Goal: Task Accomplishment & Management: Manage account settings

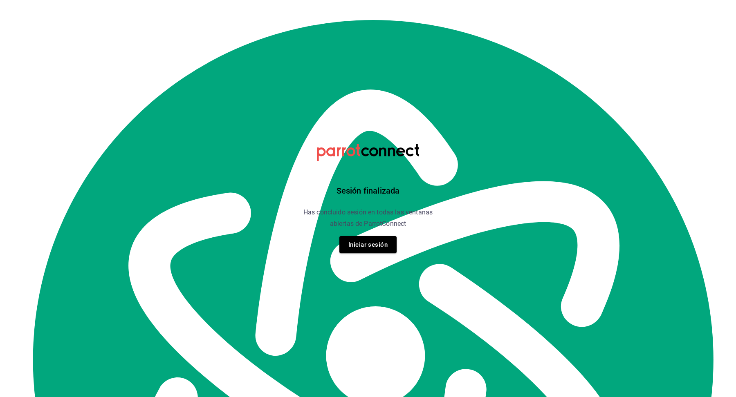
scroll to position [9485, 0]
click at [387, 248] on button "Iniciar sesión" at bounding box center [367, 244] width 57 height 17
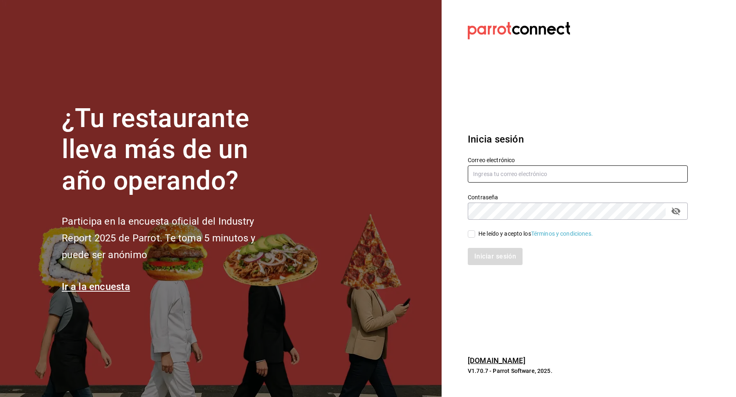
type input "[EMAIL_ADDRESS][DOMAIN_NAME]"
click at [470, 234] on input "He leído y acepto los Términos y condiciones." at bounding box center [470, 233] width 7 height 7
checkbox input "true"
click at [500, 258] on button "Iniciar sesión" at bounding box center [495, 256] width 56 height 17
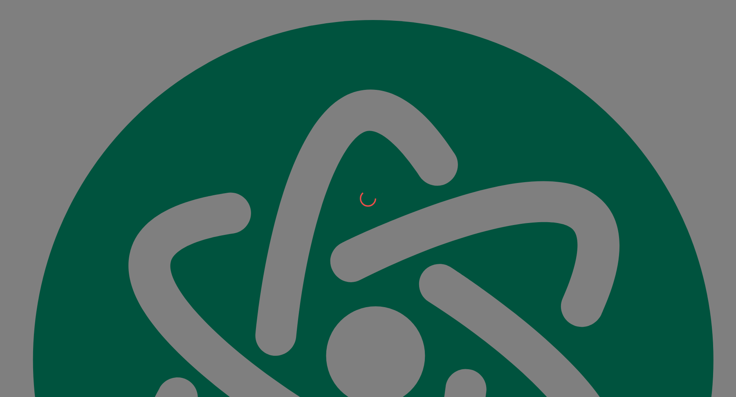
scroll to position [9485, 0]
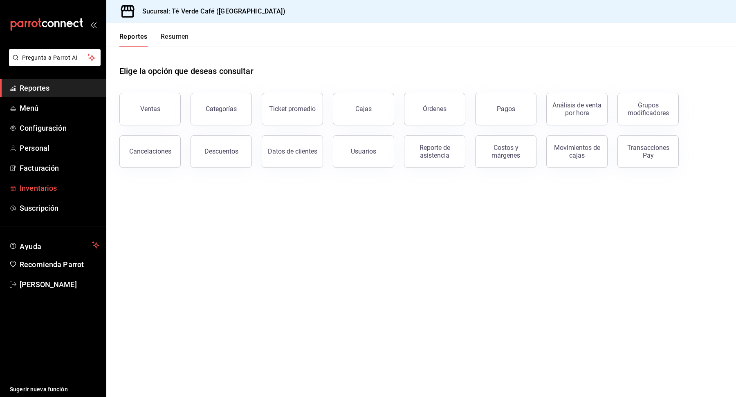
click at [45, 191] on span "Inventarios" at bounding box center [60, 188] width 80 height 11
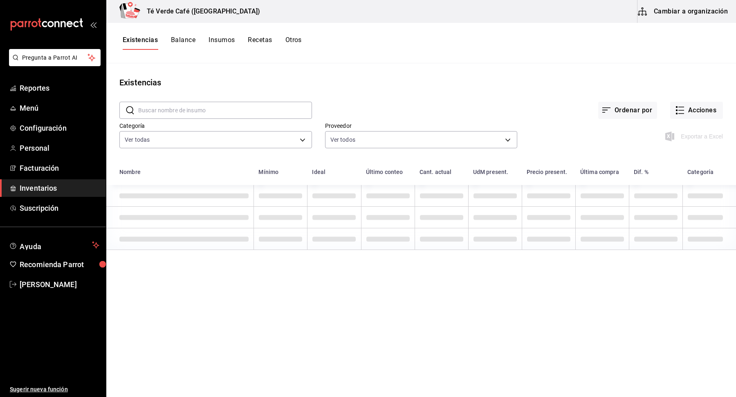
click at [150, 113] on input "text" at bounding box center [225, 110] width 174 height 16
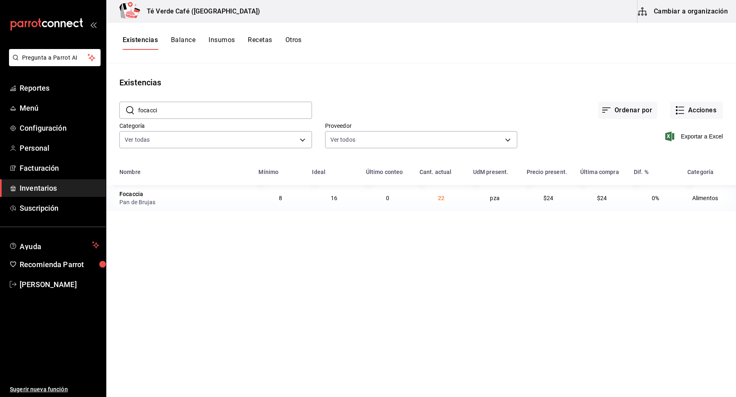
click at [152, 113] on input "focacci" at bounding box center [225, 110] width 174 height 16
click at [152, 113] on input "croiss" at bounding box center [225, 110] width 174 height 16
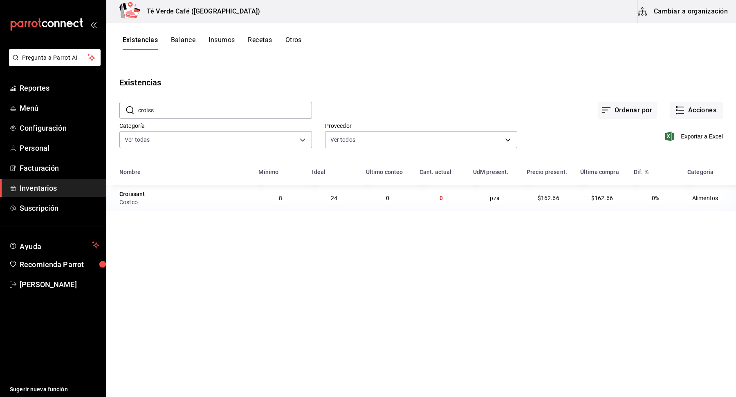
click at [152, 113] on input "croiss" at bounding box center [225, 110] width 174 height 16
click at [206, 107] on input "brown" at bounding box center [225, 110] width 174 height 16
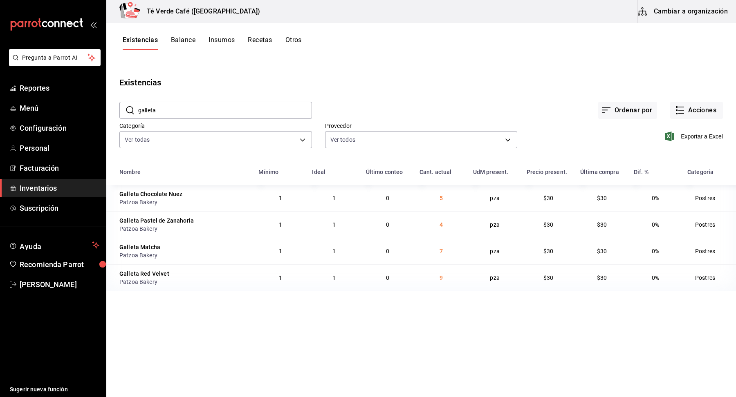
click at [201, 107] on input "galleta" at bounding box center [225, 110] width 174 height 16
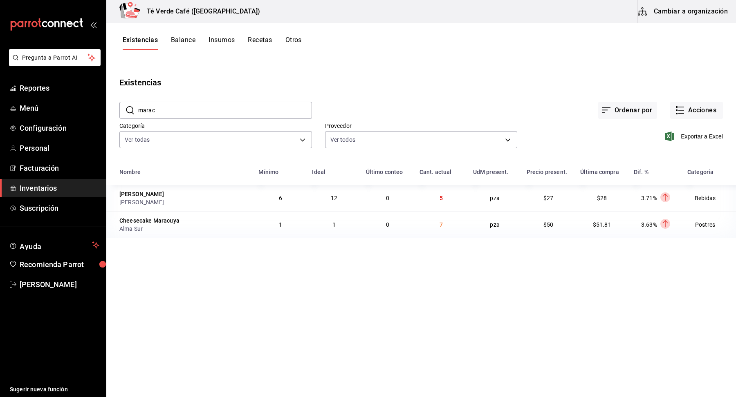
click at [174, 114] on input "marac" at bounding box center [225, 110] width 174 height 16
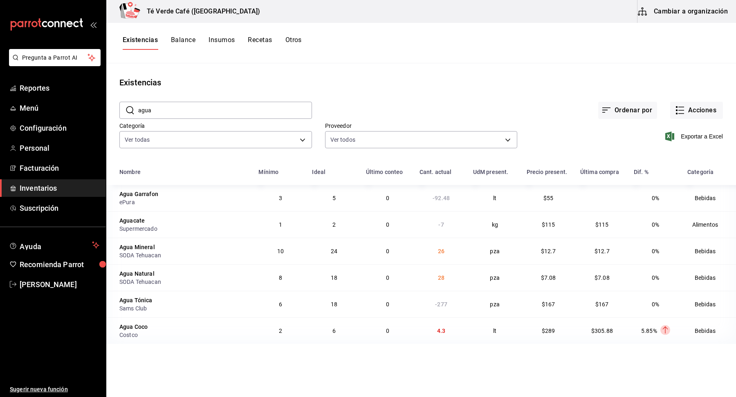
click at [188, 113] on input "agua" at bounding box center [225, 110] width 174 height 16
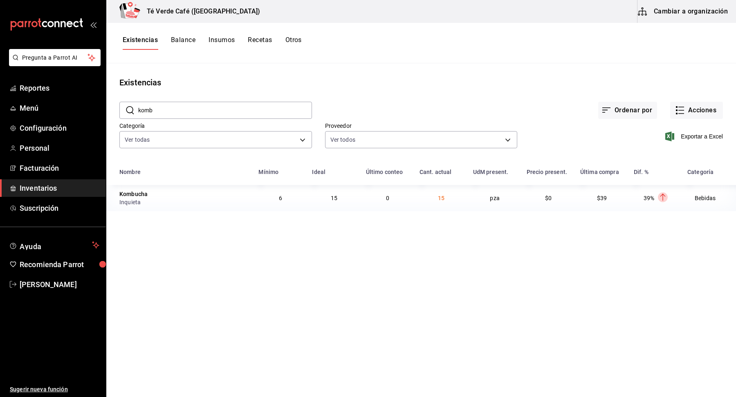
click at [188, 113] on input "komb" at bounding box center [225, 110] width 174 height 16
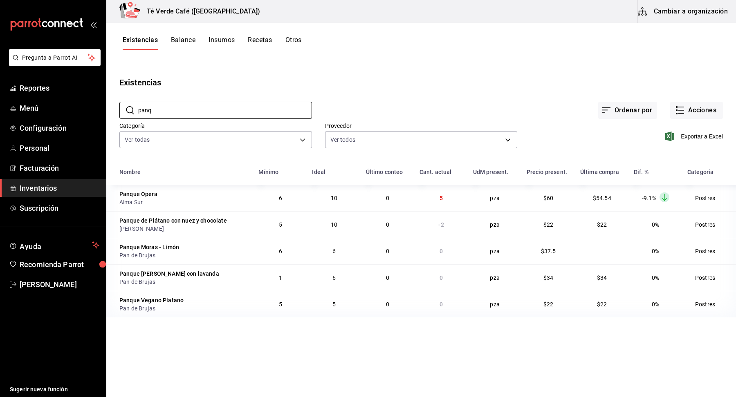
type input "panq"
click at [413, 91] on div "Ordenar por Acciones" at bounding box center [517, 104] width 411 height 30
click at [218, 108] on input "panq" at bounding box center [225, 110] width 174 height 16
type textarea "panq"
click at [218, 108] on input "panq" at bounding box center [225, 110] width 174 height 16
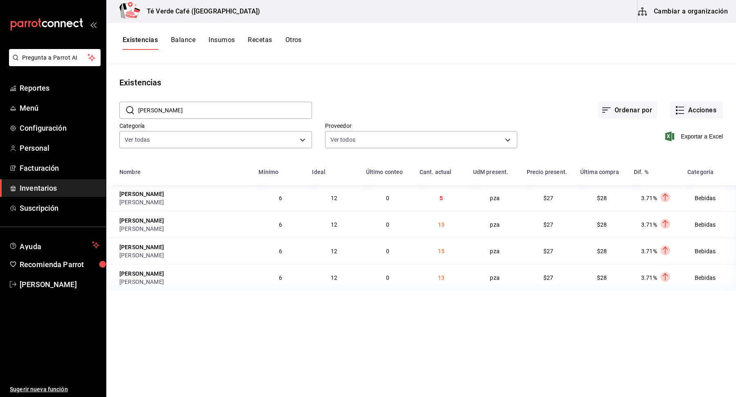
click at [174, 112] on input "[PERSON_NAME]" at bounding box center [225, 110] width 174 height 16
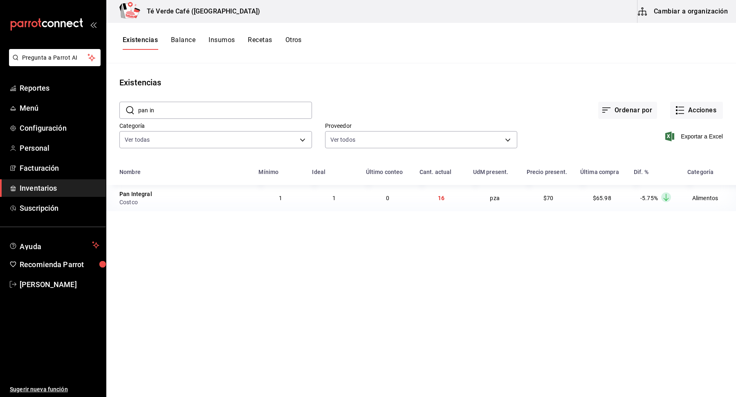
click at [172, 111] on input "pan in" at bounding box center [225, 110] width 174 height 16
click at [180, 107] on input "desech" at bounding box center [225, 110] width 174 height 16
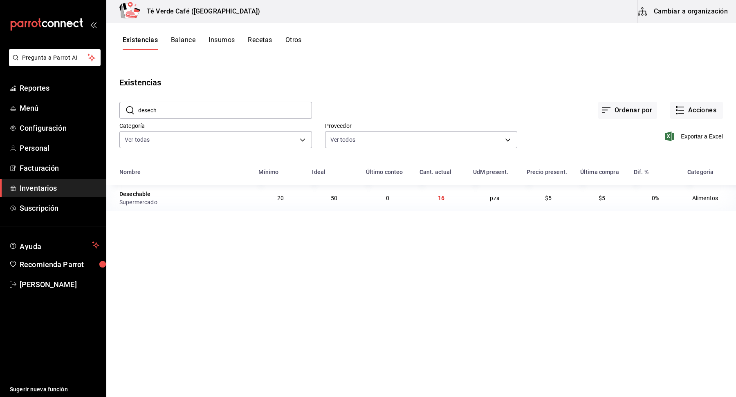
click at [180, 107] on input "desech" at bounding box center [225, 110] width 174 height 16
type input "huevo"
click at [712, 109] on button "Acciones" at bounding box center [696, 110] width 53 height 17
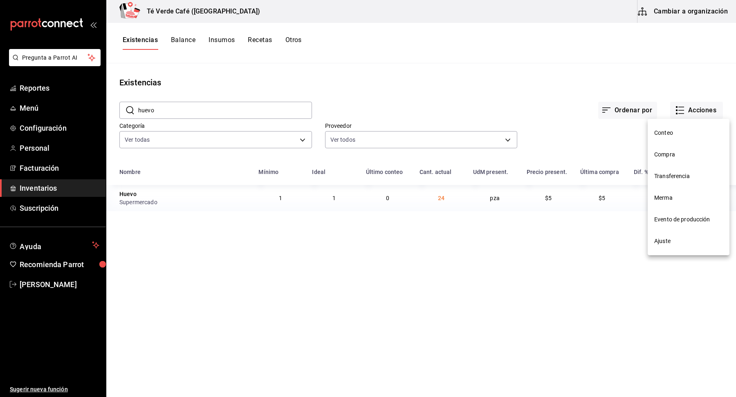
click at [669, 159] on li "Compra" at bounding box center [688, 155] width 82 height 22
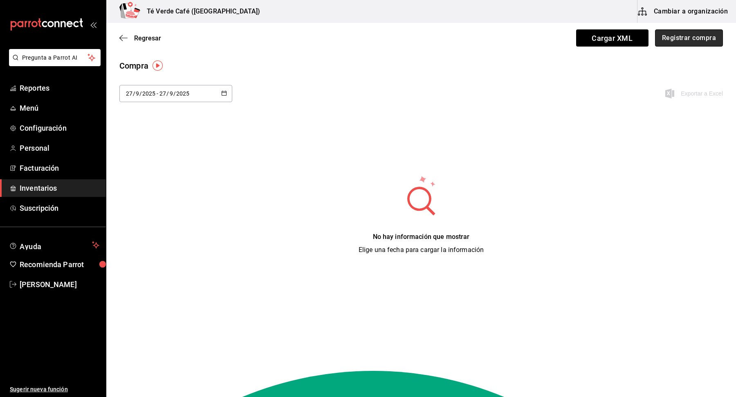
click at [688, 44] on button "Registrar compra" at bounding box center [689, 37] width 68 height 17
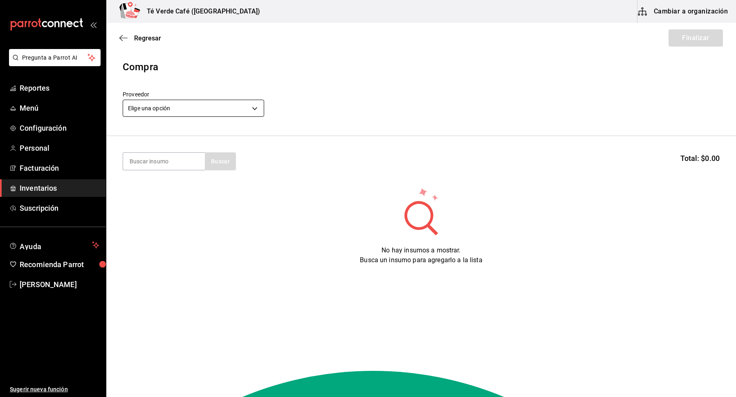
click at [248, 110] on body "Pregunta a Parrot AI Reportes Menú Configuración Personal Facturación Inventari…" at bounding box center [368, 175] width 736 height 351
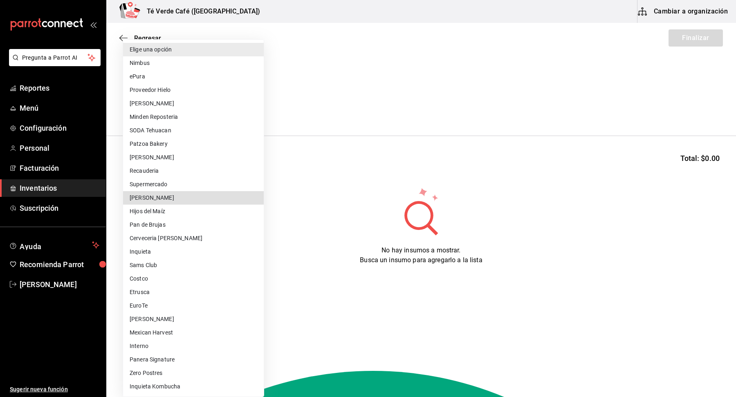
type input "bc013f67-aff4-48bb-8ac1-5613c48a4133"
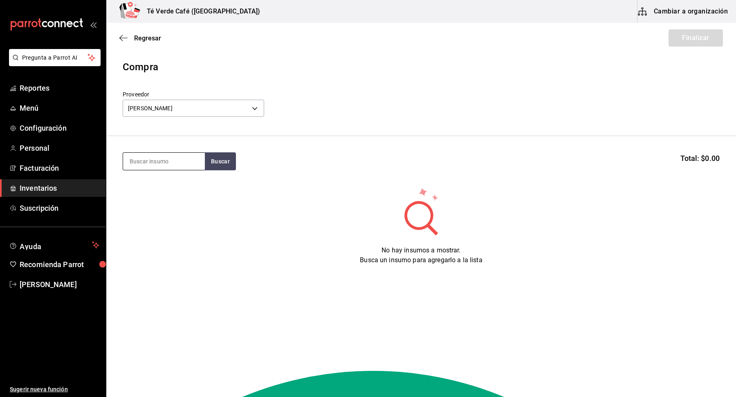
click at [189, 164] on input at bounding box center [164, 161] width 82 height 17
type input "panque"
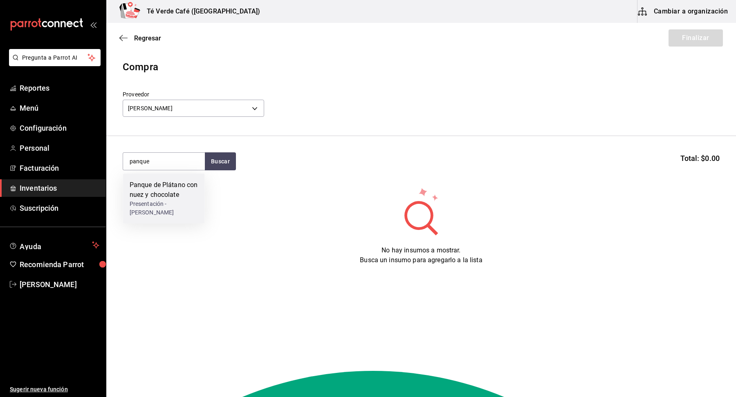
click at [181, 182] on div "Panque de Plátano con nuez y chocolate" at bounding box center [164, 190] width 69 height 20
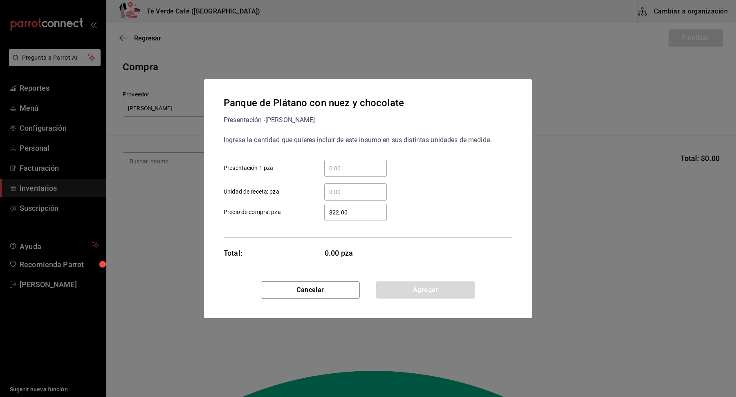
click at [339, 170] on input "​ Presentación 1 pza" at bounding box center [355, 168] width 63 height 10
type input "7"
drag, startPoint x: 447, startPoint y: 179, endPoint x: 467, endPoint y: 219, distance: 45.3
click at [447, 179] on div "​ Unidad de receta: pza" at bounding box center [364, 189] width 295 height 24
click at [443, 288] on button "Agregar" at bounding box center [425, 290] width 99 height 17
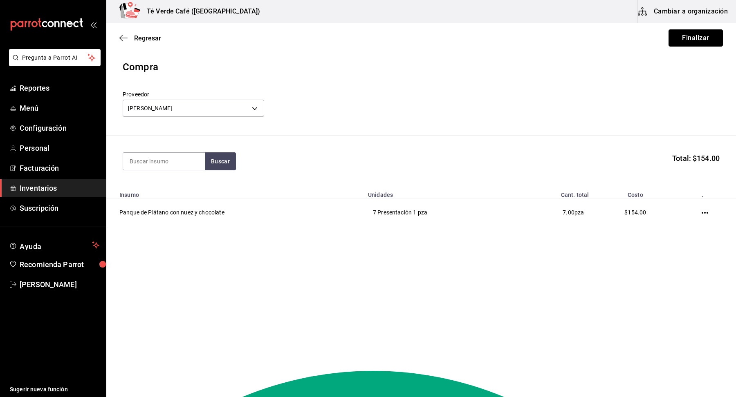
drag, startPoint x: 678, startPoint y: 38, endPoint x: 685, endPoint y: 40, distance: 7.6
click at [678, 38] on button "Finalizar" at bounding box center [695, 37] width 54 height 17
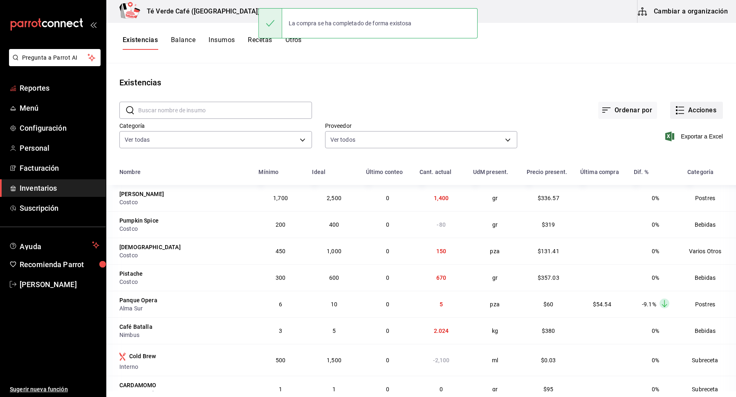
click at [689, 110] on button "Acciones" at bounding box center [696, 110] width 53 height 17
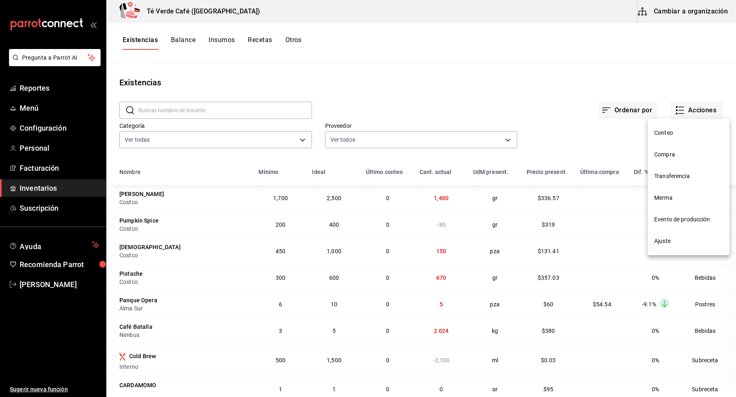
click at [661, 197] on span "Merma" at bounding box center [688, 198] width 69 height 9
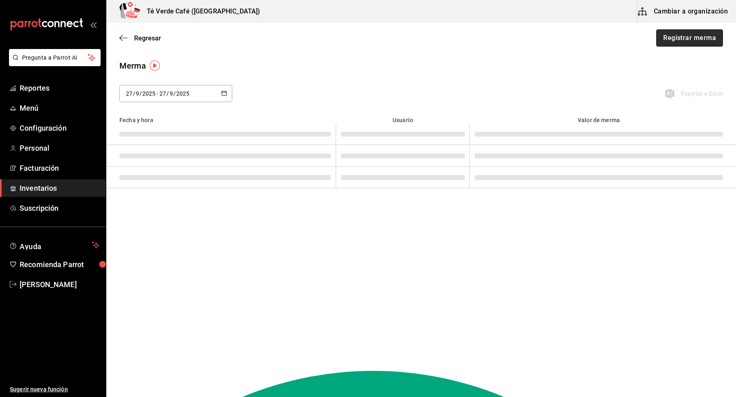
click at [690, 42] on button "Registrar merma" at bounding box center [689, 37] width 67 height 17
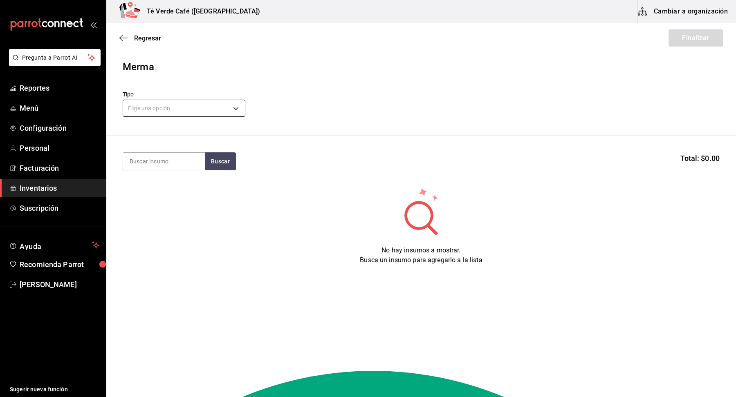
click at [212, 106] on body "Pregunta a Parrot AI Reportes Menú Configuración Personal Facturación Inventari…" at bounding box center [368, 175] width 736 height 351
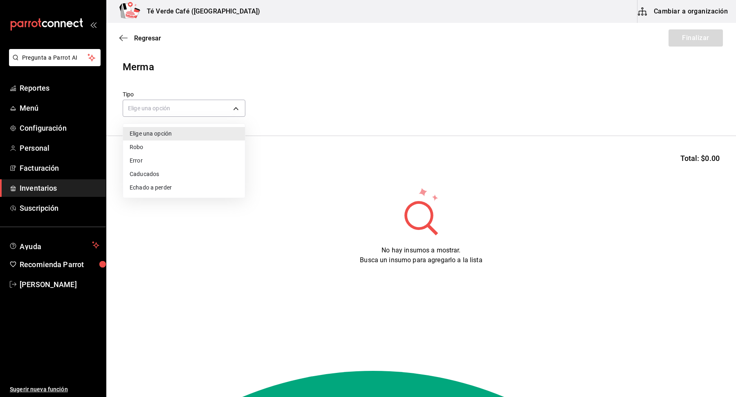
click at [173, 160] on li "Error" at bounding box center [184, 160] width 122 height 13
type input "ERROR"
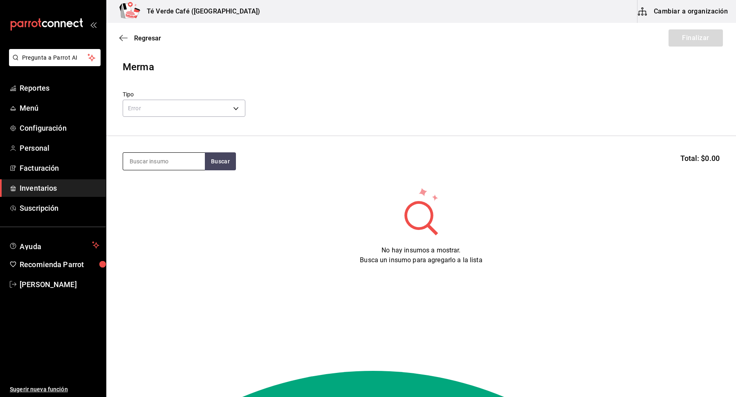
click at [196, 163] on input at bounding box center [164, 161] width 82 height 17
type input "huevo"
click at [185, 182] on div "Huevo" at bounding box center [158, 185] width 56 height 10
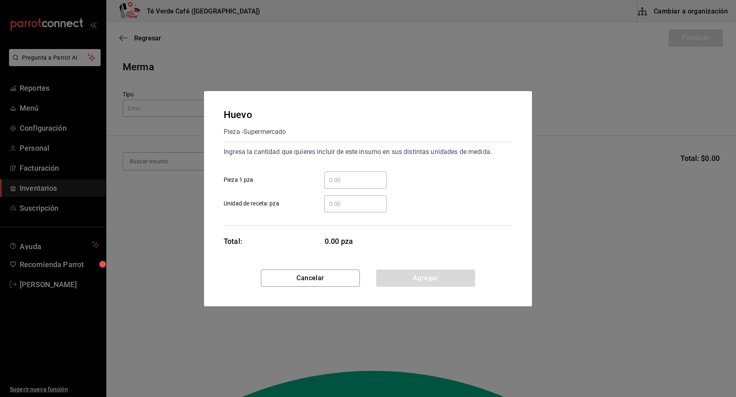
drag, startPoint x: 341, startPoint y: 182, endPoint x: 357, endPoint y: 184, distance: 16.1
click at [341, 182] on input "​ Pieza 1 pza" at bounding box center [355, 180] width 63 height 10
type input "3"
click at [423, 274] on button "Agregar" at bounding box center [425, 278] width 99 height 17
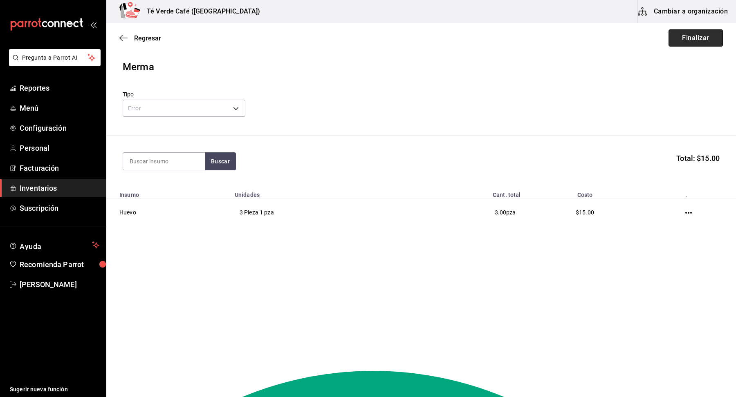
click at [684, 45] on button "Finalizar" at bounding box center [695, 37] width 54 height 17
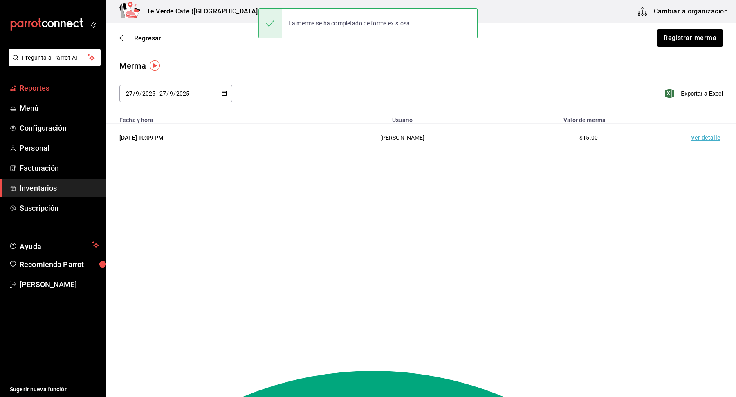
click at [42, 88] on span "Reportes" at bounding box center [60, 88] width 80 height 11
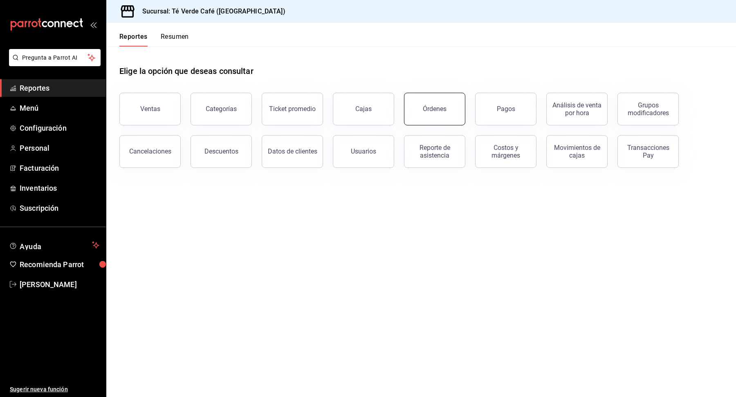
click at [452, 123] on button "Órdenes" at bounding box center [434, 109] width 61 height 33
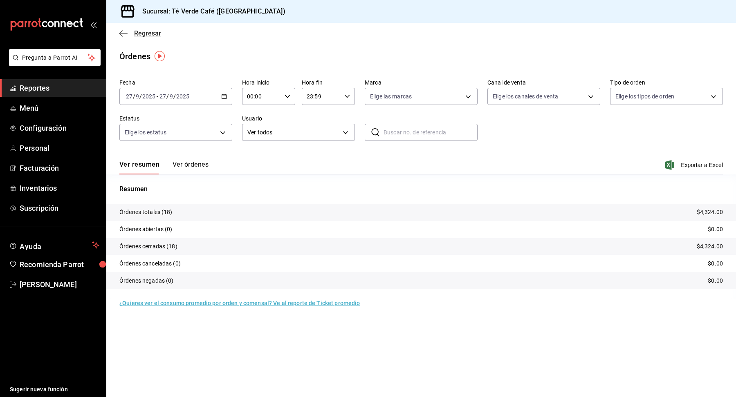
click at [126, 35] on icon "button" at bounding box center [123, 33] width 8 height 7
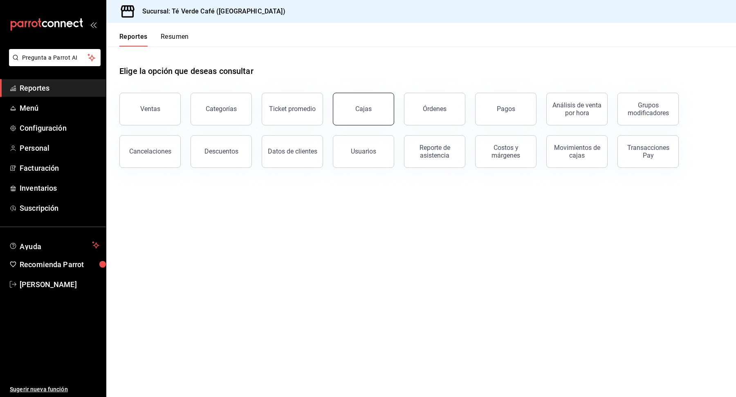
click at [361, 114] on link "Cajas" at bounding box center [363, 109] width 61 height 33
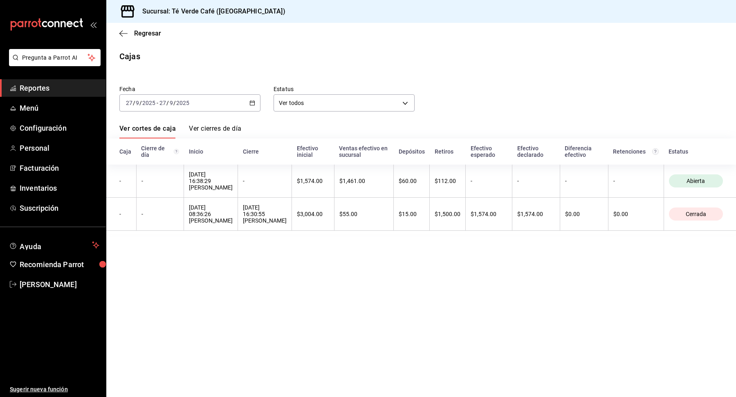
click at [251, 103] on icon "button" at bounding box center [252, 103] width 6 height 6
click at [147, 144] on span "Ayer" at bounding box center [157, 146] width 63 height 9
click at [252, 105] on icon "button" at bounding box center [252, 103] width 6 height 6
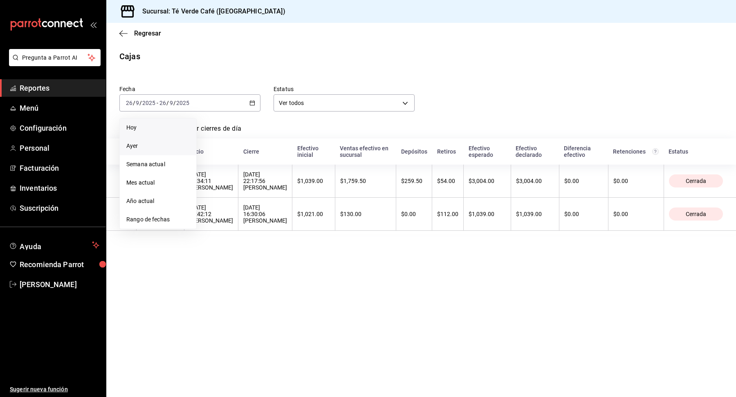
click at [136, 129] on span "Hoy" at bounding box center [157, 127] width 63 height 9
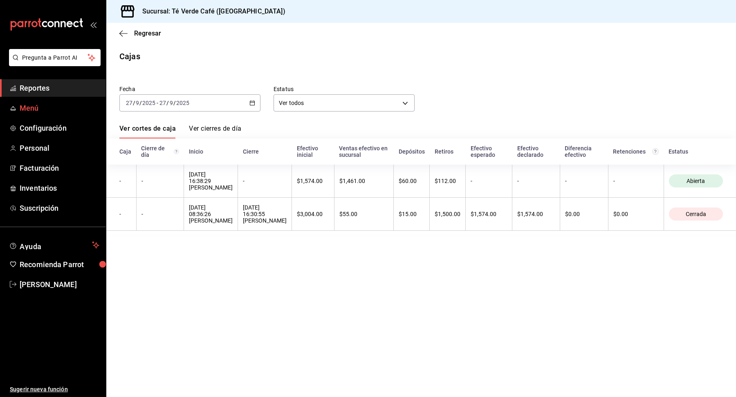
drag, startPoint x: 49, startPoint y: 87, endPoint x: 75, endPoint y: 103, distance: 30.8
click at [49, 87] on span "Reportes" at bounding box center [60, 88] width 80 height 11
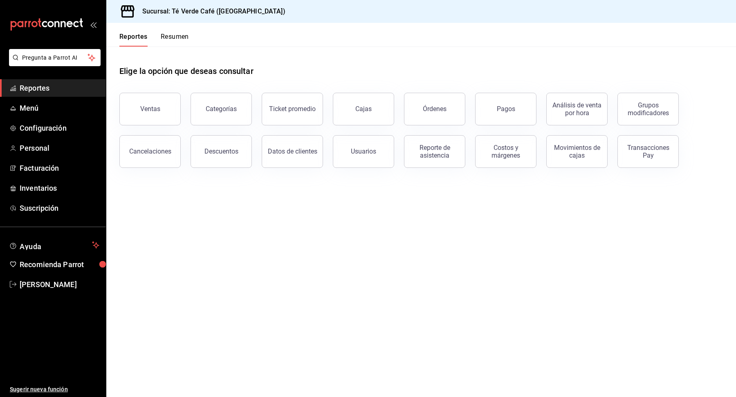
click at [173, 39] on button "Resumen" at bounding box center [175, 40] width 28 height 14
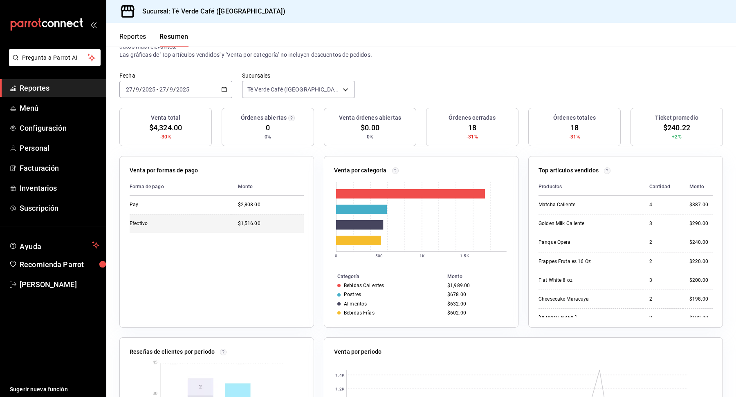
scroll to position [39, 0]
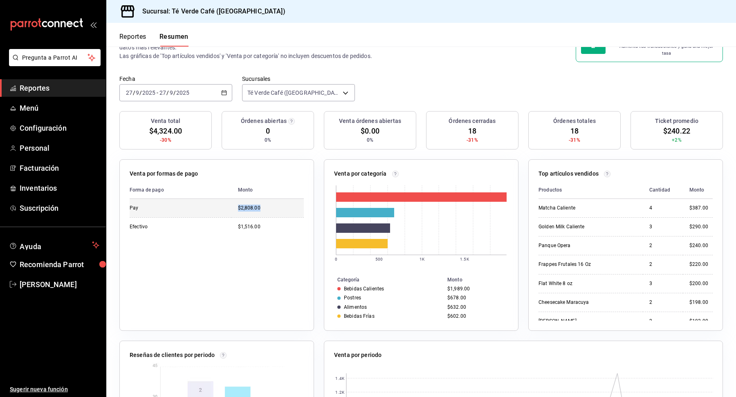
drag, startPoint x: 264, startPoint y: 203, endPoint x: 233, endPoint y: 205, distance: 31.5
click at [233, 205] on td "$2,808.00" at bounding box center [267, 208] width 72 height 18
copy div "$2,808.00"
drag, startPoint x: 264, startPoint y: 220, endPoint x: 230, endPoint y: 221, distance: 33.1
click at [230, 221] on tr "Efectivo $1,516.00" at bounding box center [217, 226] width 174 height 19
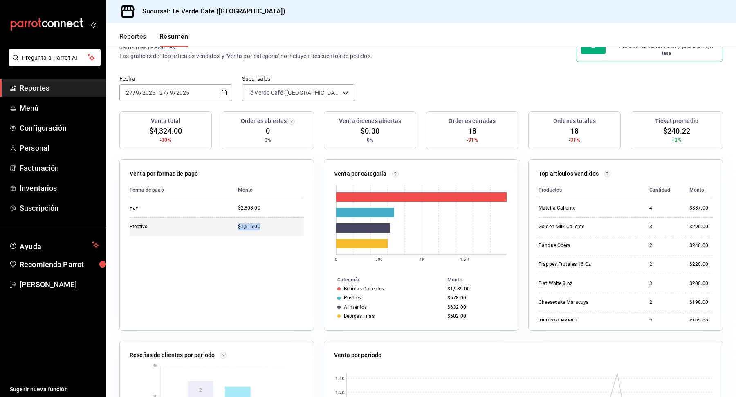
scroll to position [38, 0]
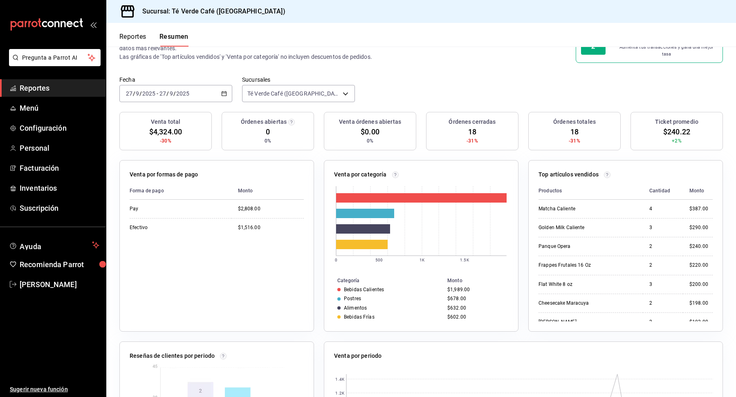
drag, startPoint x: 258, startPoint y: 246, endPoint x: 255, endPoint y: 242, distance: 5.5
click at [258, 246] on div "Forma de pago Monto Pay $2,808.00 Efectivo $1,516.00" at bounding box center [217, 251] width 174 height 139
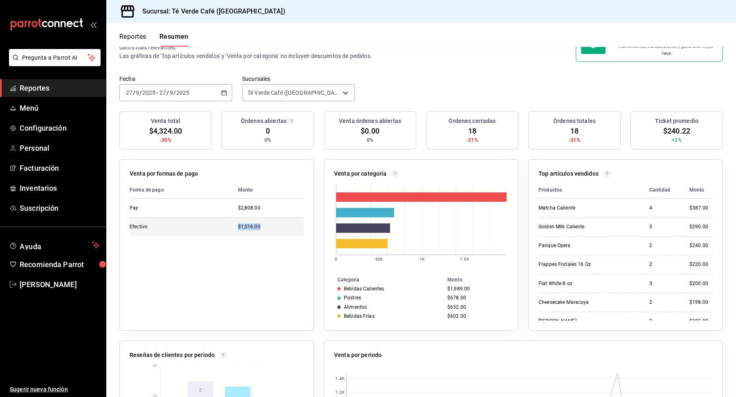
drag, startPoint x: 264, startPoint y: 221, endPoint x: 231, endPoint y: 223, distance: 32.7
click at [231, 223] on td "$1,516.00" at bounding box center [267, 226] width 72 height 19
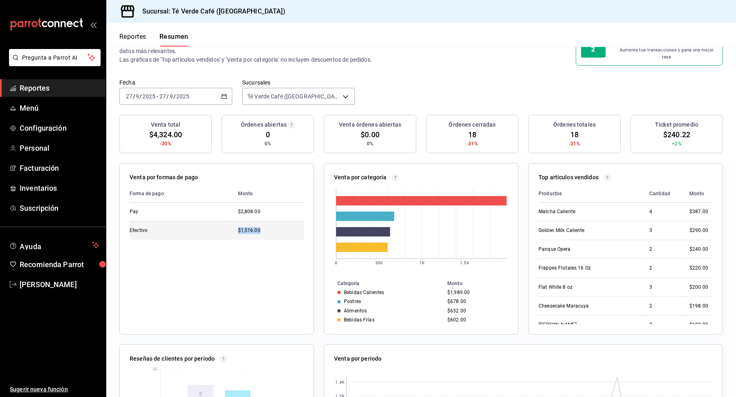
copy div "$1,516.00"
click at [37, 89] on span "Reportes" at bounding box center [60, 88] width 80 height 11
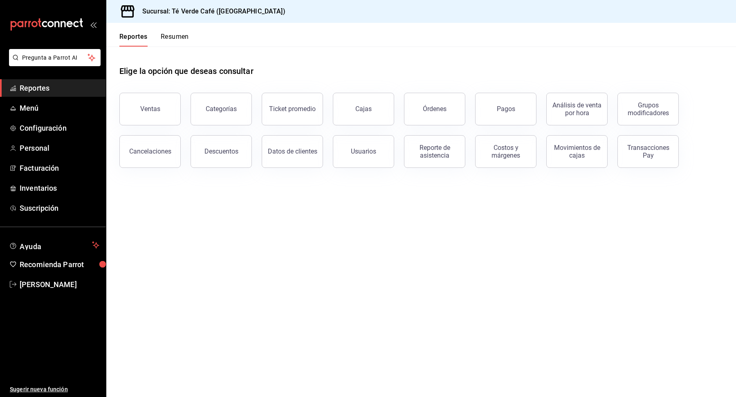
drag, startPoint x: 158, startPoint y: 155, endPoint x: 502, endPoint y: 178, distance: 344.8
click at [158, 155] on button "Cancelaciones" at bounding box center [149, 151] width 61 height 33
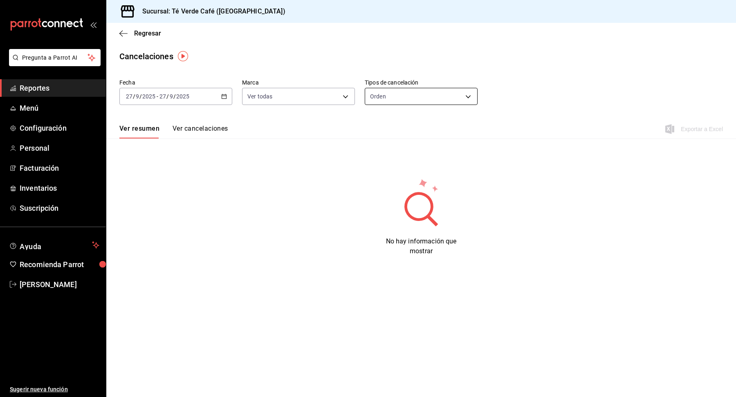
click at [417, 103] on body "Pregunta a Parrot AI Reportes Menú Configuración Personal Facturación Inventari…" at bounding box center [368, 198] width 736 height 397
click at [416, 132] on li "Artículo" at bounding box center [421, 135] width 112 height 13
type input "ORDER_ITEM"
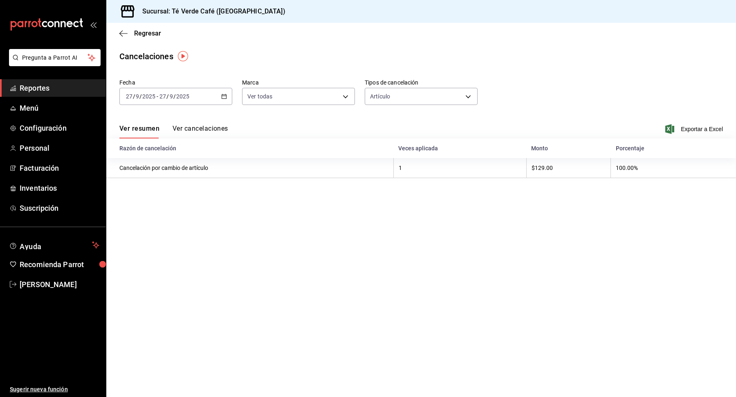
click at [208, 130] on button "Ver cancelaciones" at bounding box center [200, 132] width 56 height 14
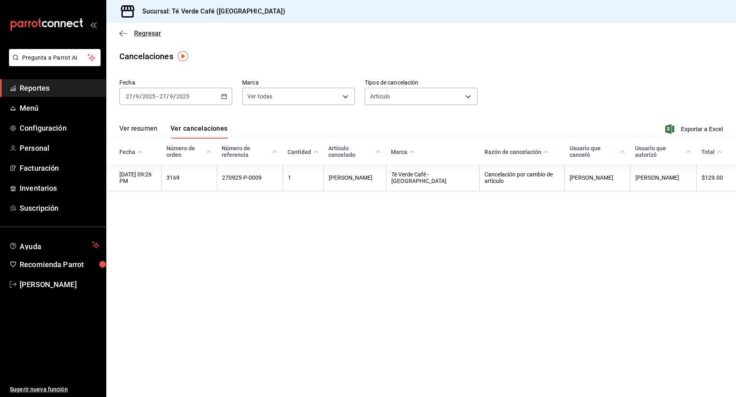
click at [133, 32] on span "Regresar" at bounding box center [140, 33] width 42 height 8
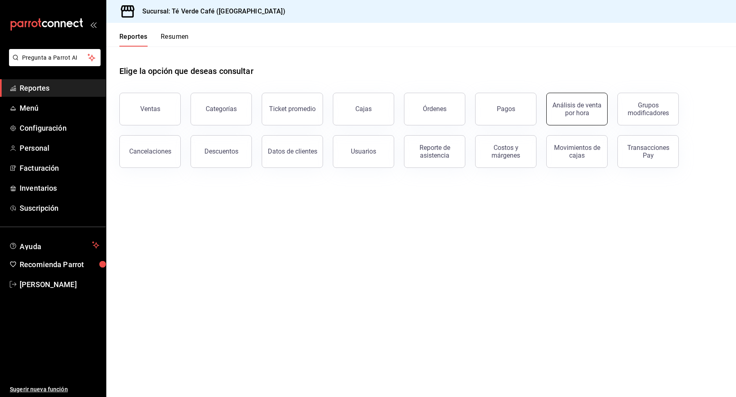
click at [590, 112] on div "Análisis de venta por hora" at bounding box center [576, 109] width 51 height 16
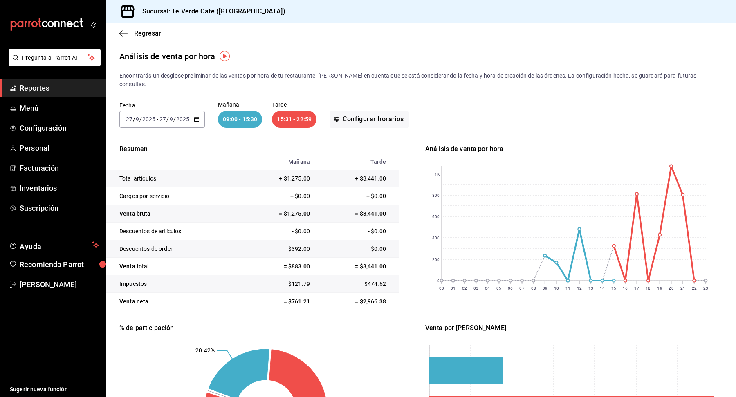
click at [197, 117] on \(Stroke\) "button" at bounding box center [196, 119] width 5 height 4
click at [164, 158] on span "Ayer" at bounding box center [157, 162] width 63 height 9
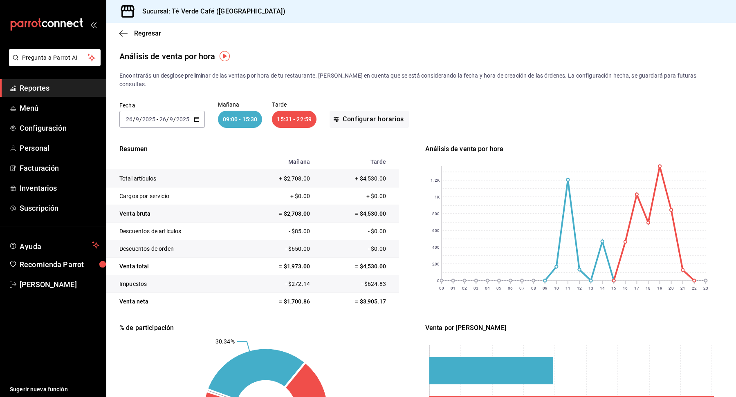
click at [195, 116] on icon "button" at bounding box center [197, 119] width 6 height 6
click at [427, 51] on div "Análisis de venta por hora" at bounding box center [420, 56] width 629 height 12
click at [34, 107] on span "Menú" at bounding box center [60, 108] width 80 height 11
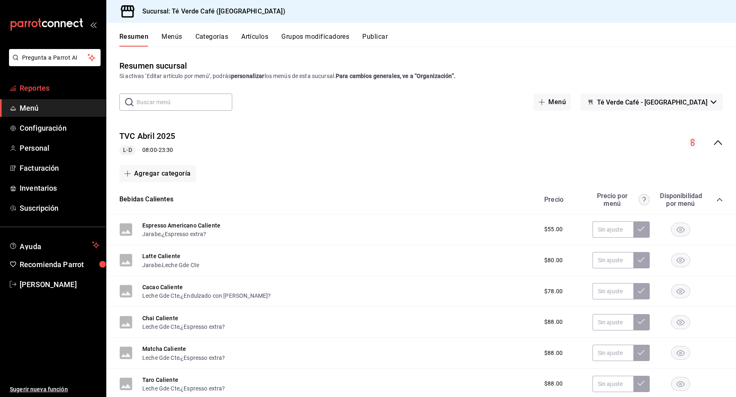
click at [42, 85] on span "Reportes" at bounding box center [60, 88] width 80 height 11
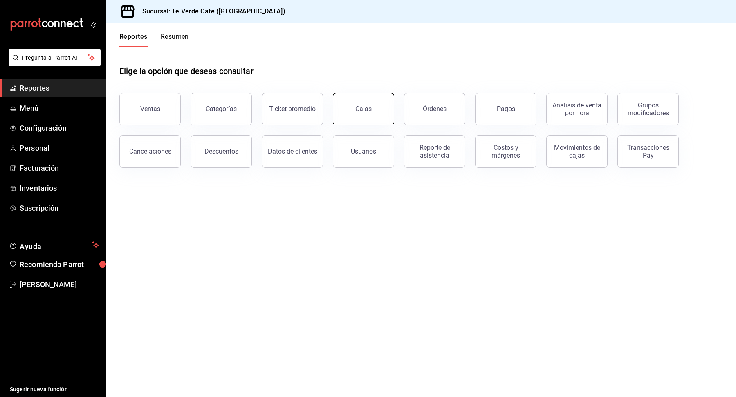
click at [369, 112] on div "Cajas" at bounding box center [363, 109] width 17 height 10
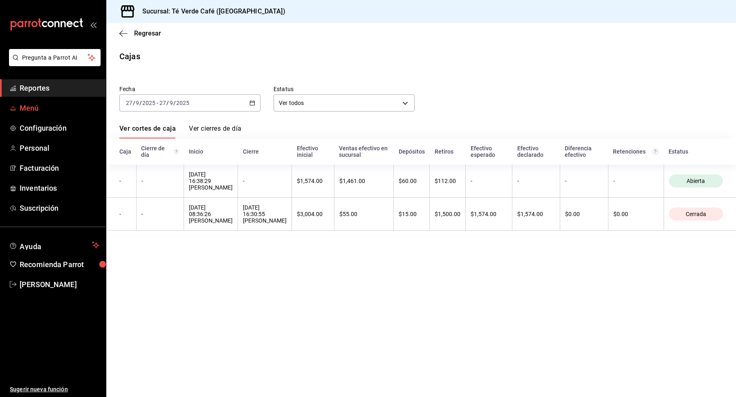
click at [38, 110] on span "Menú" at bounding box center [60, 108] width 80 height 11
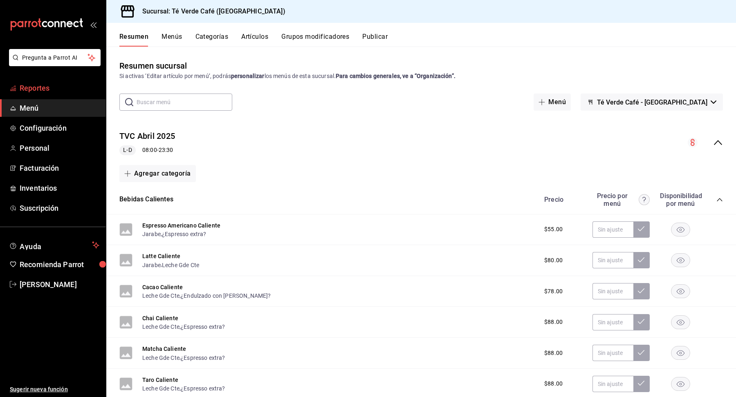
click at [37, 91] on span "Reportes" at bounding box center [60, 88] width 80 height 11
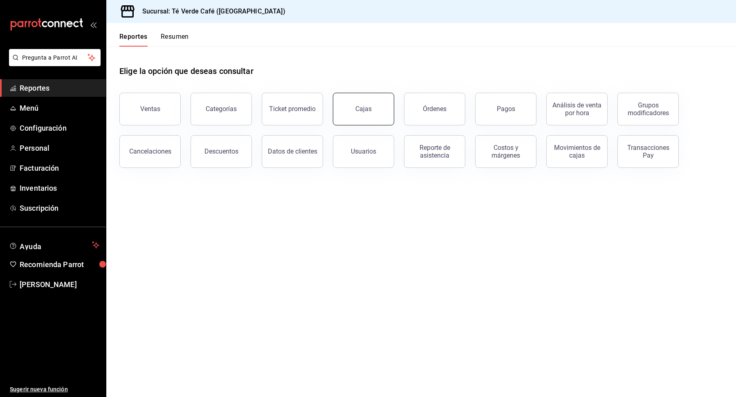
click at [375, 99] on link "Cajas" at bounding box center [363, 109] width 61 height 33
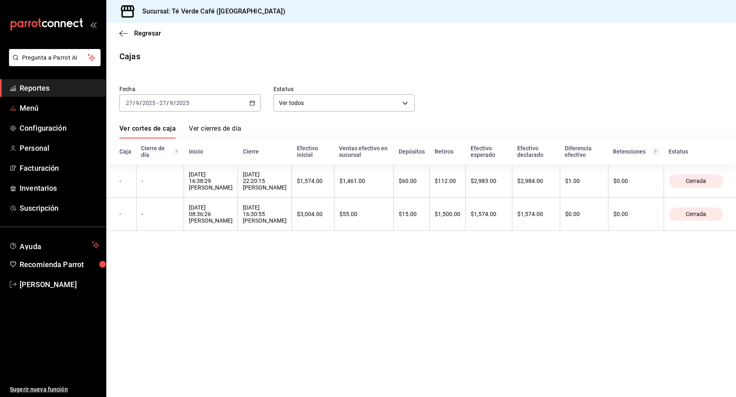
click at [49, 87] on span "Reportes" at bounding box center [60, 88] width 80 height 11
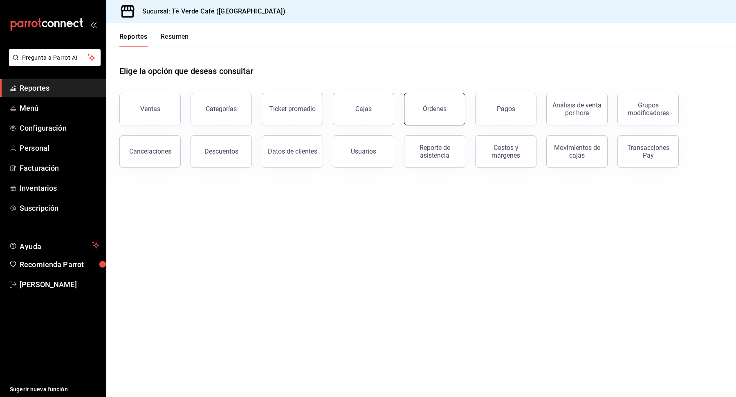
click at [427, 94] on div "Órdenes" at bounding box center [429, 104] width 71 height 42
click at [440, 121] on button "Órdenes" at bounding box center [434, 109] width 61 height 33
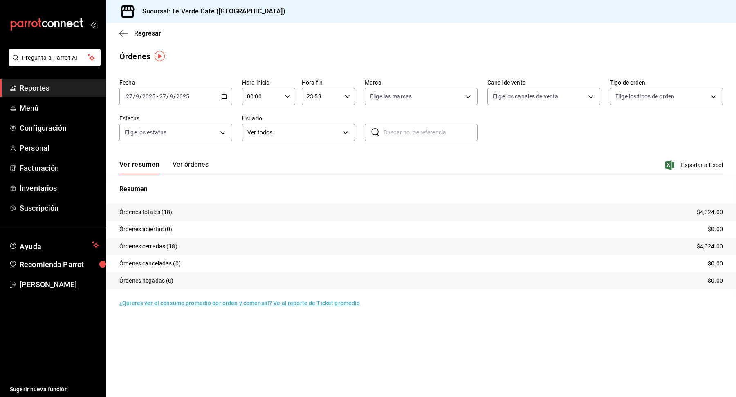
click at [192, 167] on button "Ver órdenes" at bounding box center [190, 168] width 36 height 14
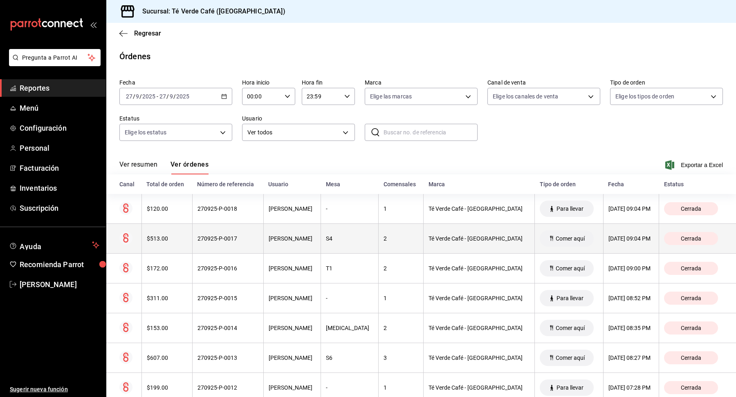
scroll to position [362, 0]
